Goal: Information Seeking & Learning: Learn about a topic

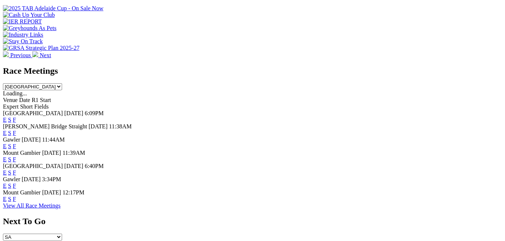
scroll to position [300, 0]
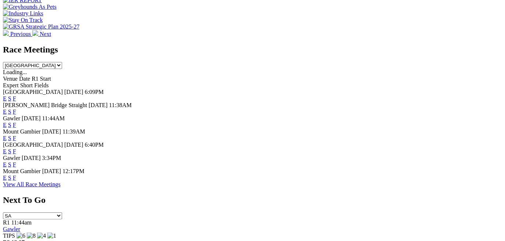
drag, startPoint x: 288, startPoint y: 110, endPoint x: 282, endPoint y: 106, distance: 7.1
click at [282, 113] on div "Angle Park Today 6:09PM E S F Murray Bridge Straight Today 11:38AM E S F Gawler…" at bounding box center [252, 135] width 499 height 92
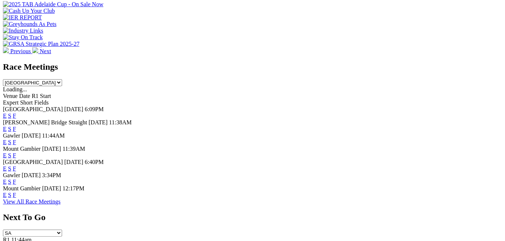
scroll to position [267, 0]
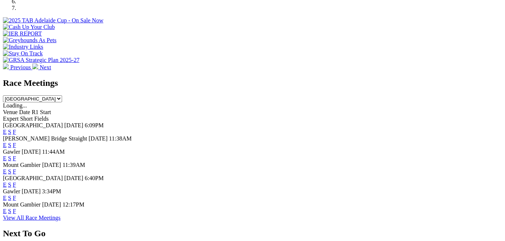
click at [7, 182] on link "E" at bounding box center [5, 185] width 4 height 6
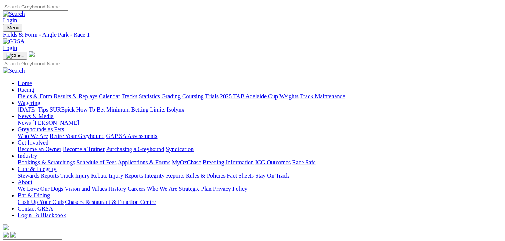
click at [97, 93] on link "Results & Replays" at bounding box center [76, 96] width 44 height 6
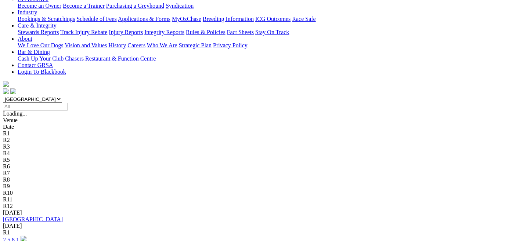
scroll to position [167, 0]
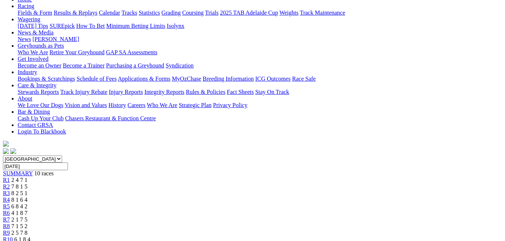
scroll to position [100, 0]
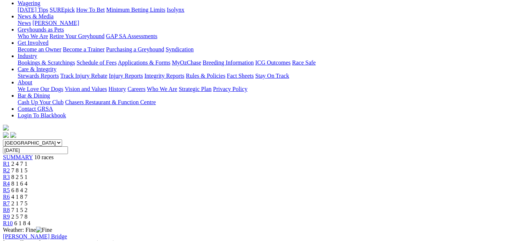
click at [10, 181] on span "R4" at bounding box center [6, 184] width 7 height 6
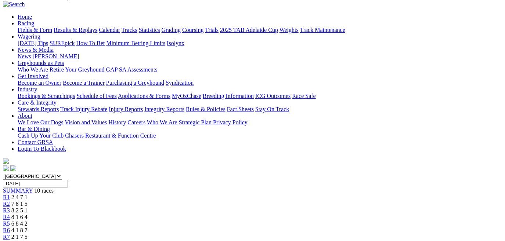
scroll to position [33, 0]
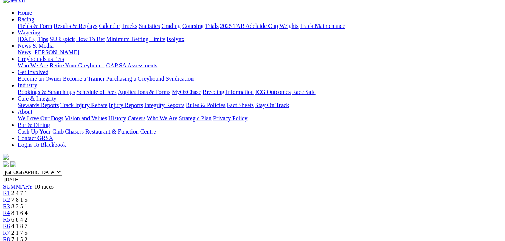
scroll to position [66, 0]
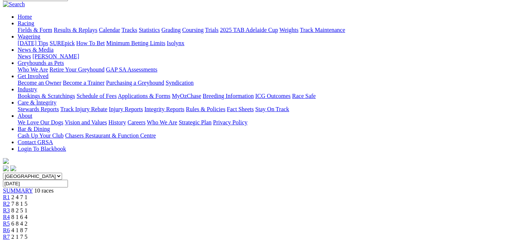
click at [10, 227] on span "R6" at bounding box center [6, 230] width 7 height 6
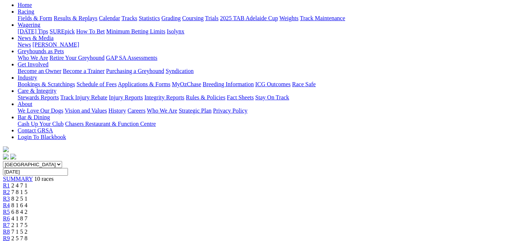
scroll to position [66, 0]
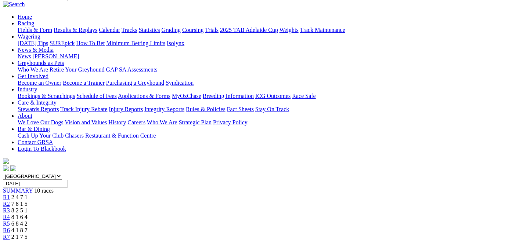
click at [10, 234] on span "R7" at bounding box center [6, 237] width 7 height 6
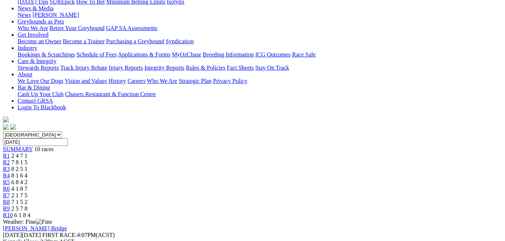
scroll to position [33, 0]
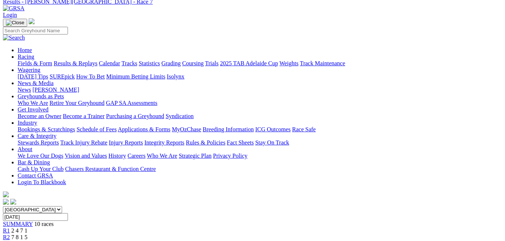
click at [33, 221] on span "SUMMARY" at bounding box center [18, 224] width 30 height 6
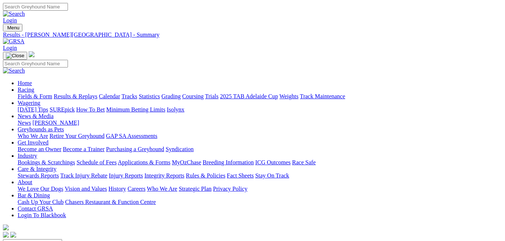
click at [22, 93] on link "Fields & Form" at bounding box center [35, 96] width 34 height 6
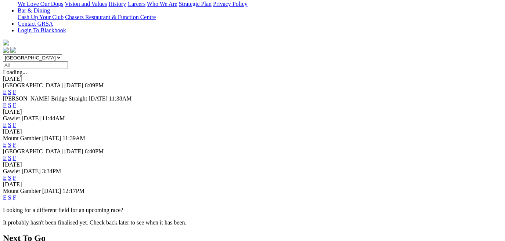
scroll to position [200, 0]
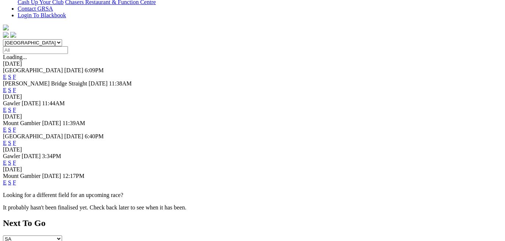
click at [7, 140] on link "E" at bounding box center [5, 143] width 4 height 6
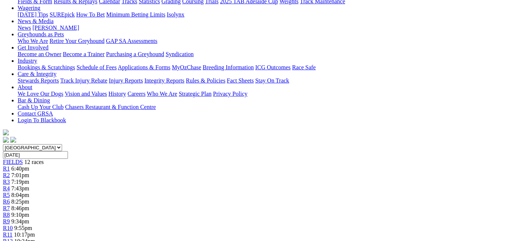
scroll to position [66, 0]
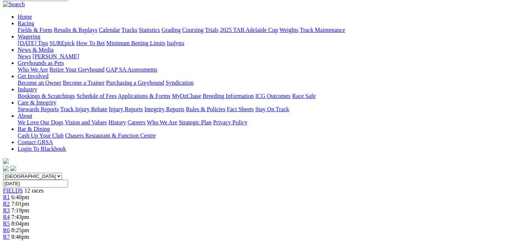
click at [10, 201] on span "R2" at bounding box center [6, 204] width 7 height 6
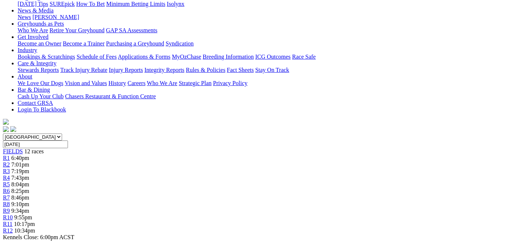
scroll to position [100, 0]
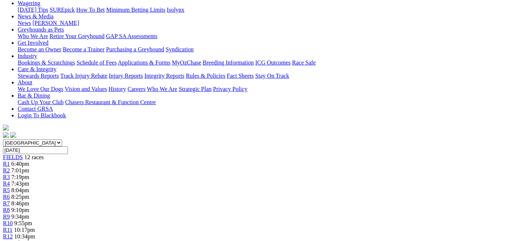
click at [10, 174] on span "R3" at bounding box center [6, 177] width 7 height 6
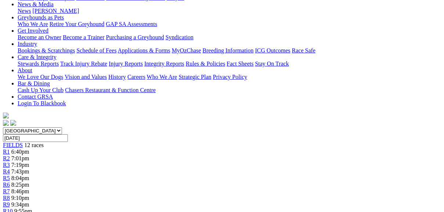
scroll to position [83, 0]
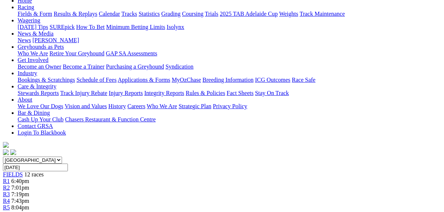
click at [10, 198] on span "R4" at bounding box center [6, 201] width 7 height 6
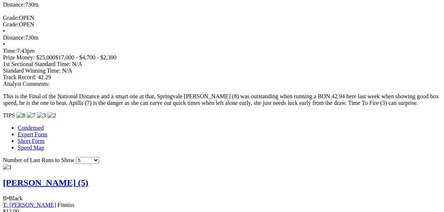
scroll to position [675, 0]
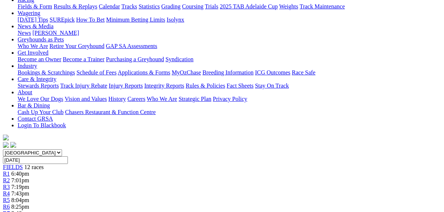
scroll to position [88, 0]
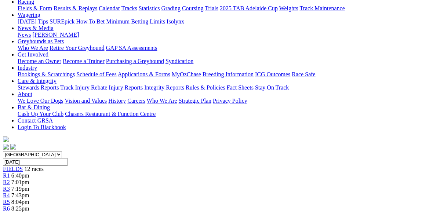
click at [10, 199] on span "R5" at bounding box center [6, 202] width 7 height 6
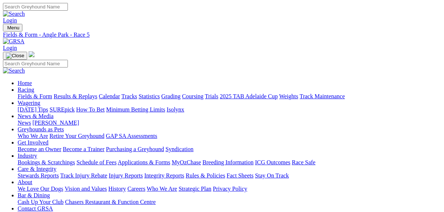
click at [30, 93] on link "Fields & Form" at bounding box center [35, 96] width 34 height 6
